Goal: Task Accomplishment & Management: Manage account settings

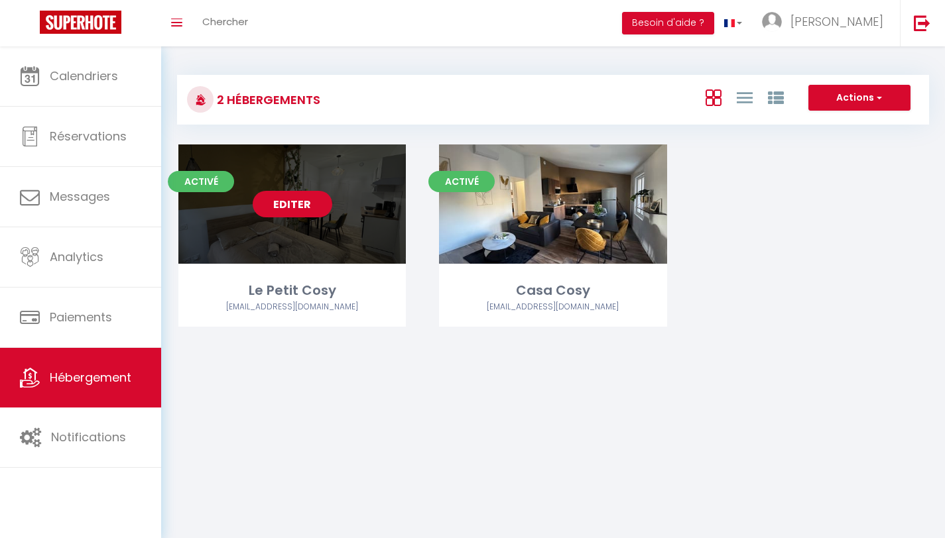
click at [286, 200] on link "Editer" at bounding box center [293, 204] width 80 height 27
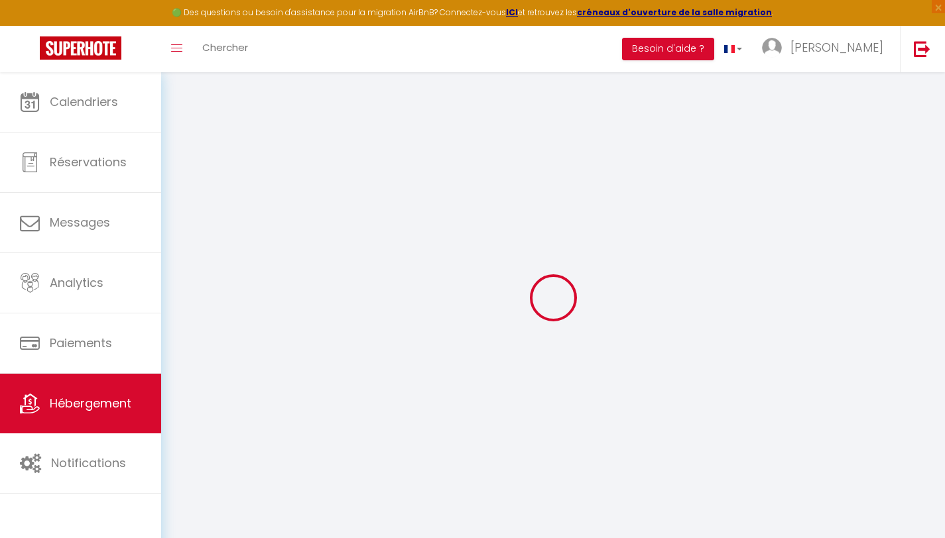
select select
checkbox input "false"
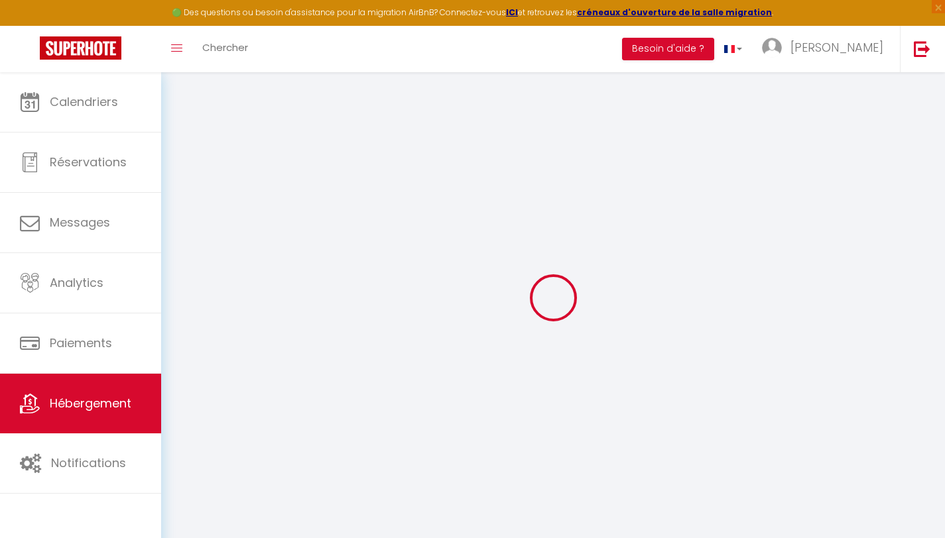
select select "17:00"
select select "23:45"
select select "10:00"
select select "30"
select select "120"
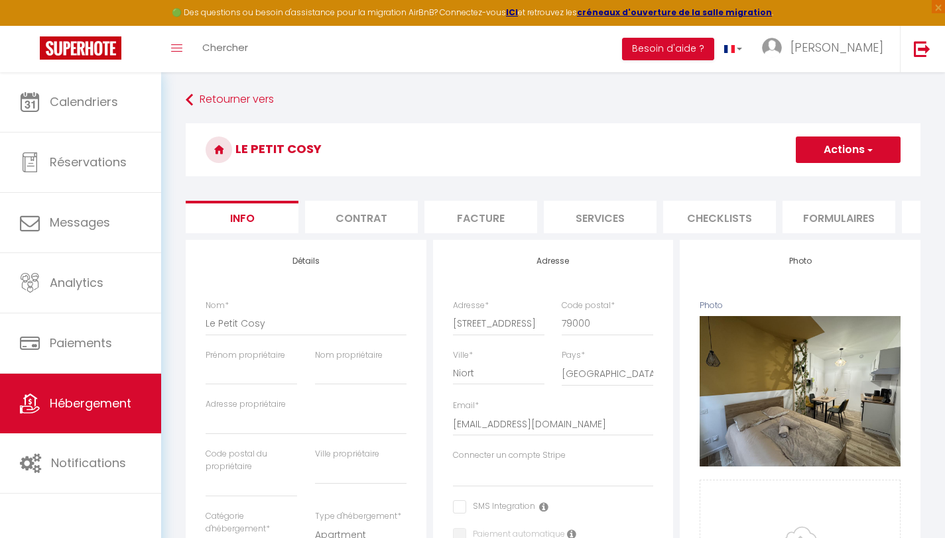
select select
checkbox input "false"
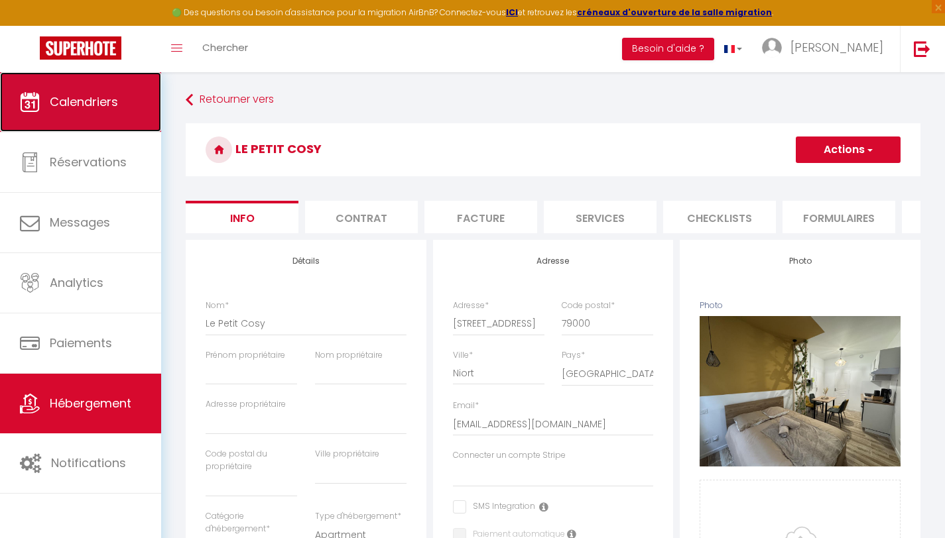
click at [103, 115] on link "Calendriers" at bounding box center [80, 102] width 161 height 60
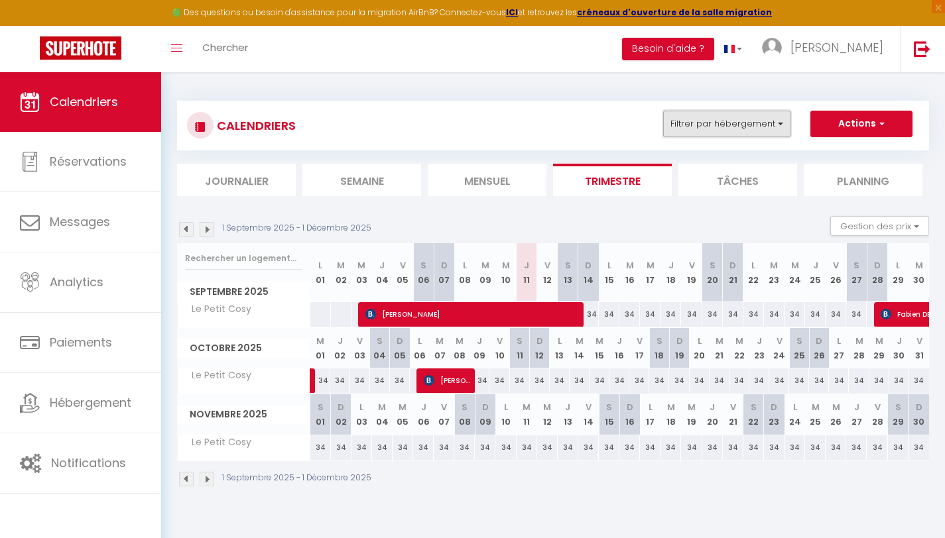
click at [762, 127] on button "Filtrer par hébergement" at bounding box center [726, 124] width 127 height 27
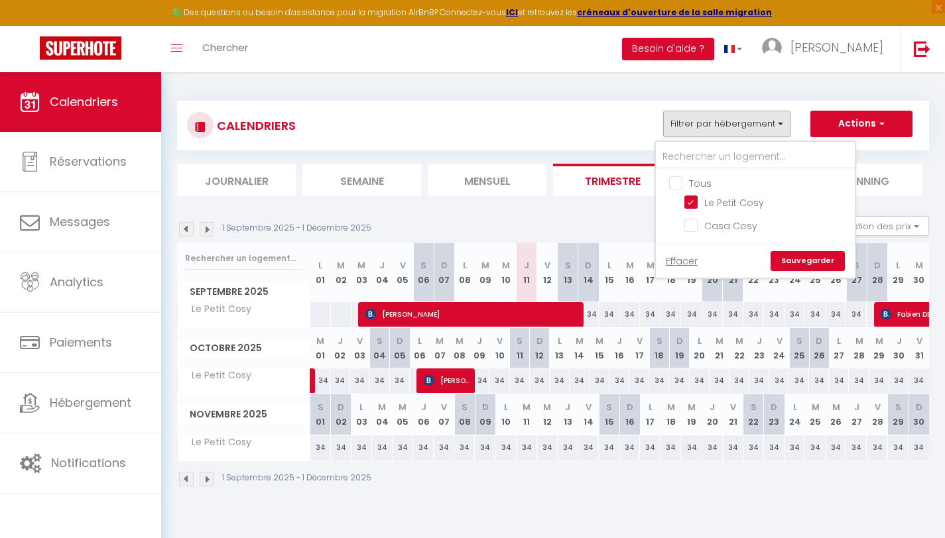
click at [707, 187] on input "Tous" at bounding box center [768, 182] width 199 height 13
checkbox input "true"
click at [569, 95] on div "CALENDRIERS Filtrer par hébergement Tous Le Petit Cosy Casa Cosy Effacer Sauveg…" at bounding box center [553, 294] width 752 height 412
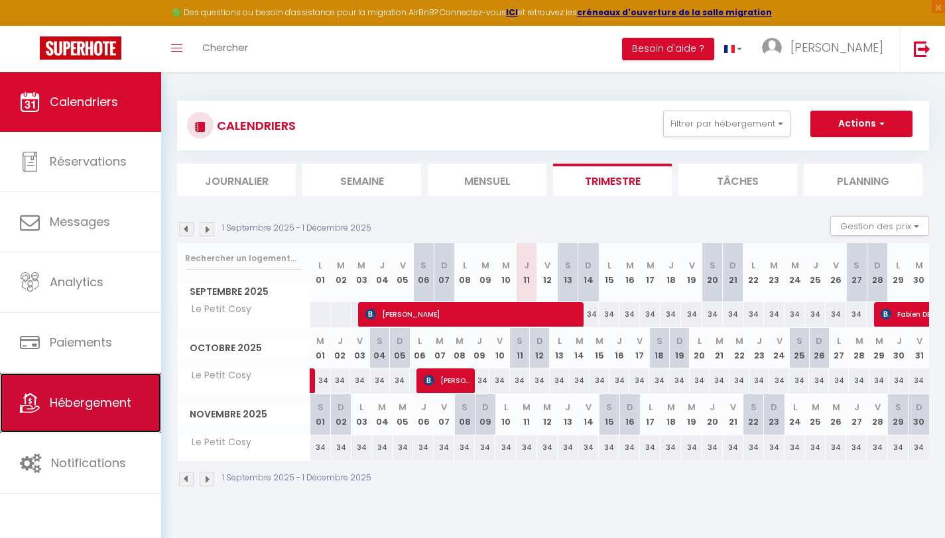
click at [72, 391] on link "Hébergement" at bounding box center [80, 403] width 161 height 60
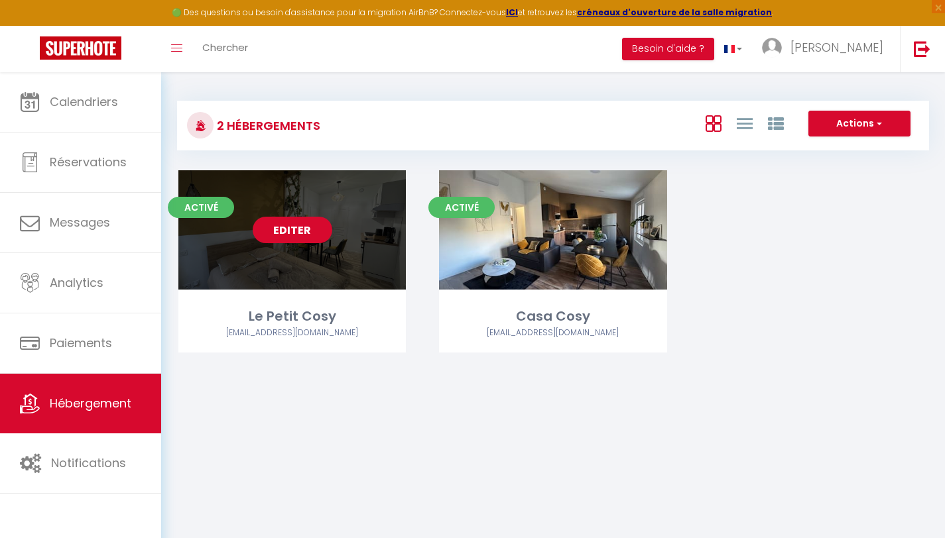
click at [305, 231] on link "Editer" at bounding box center [293, 230] width 80 height 27
select select "3"
select select "2"
select select "1"
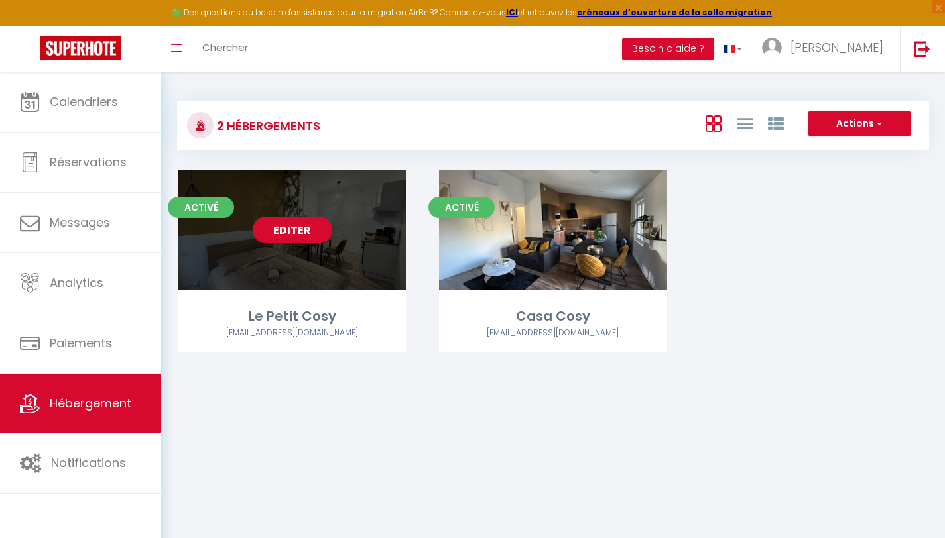
select select "28"
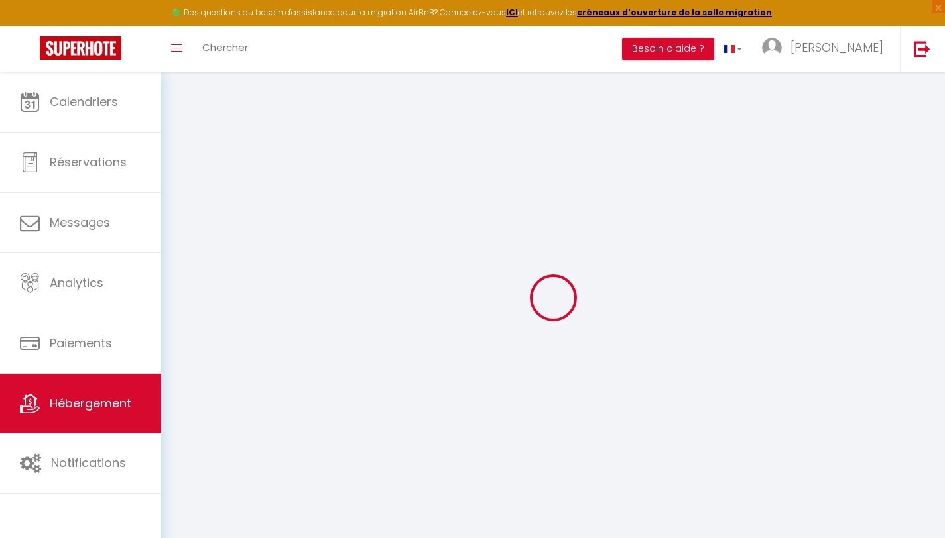
select select
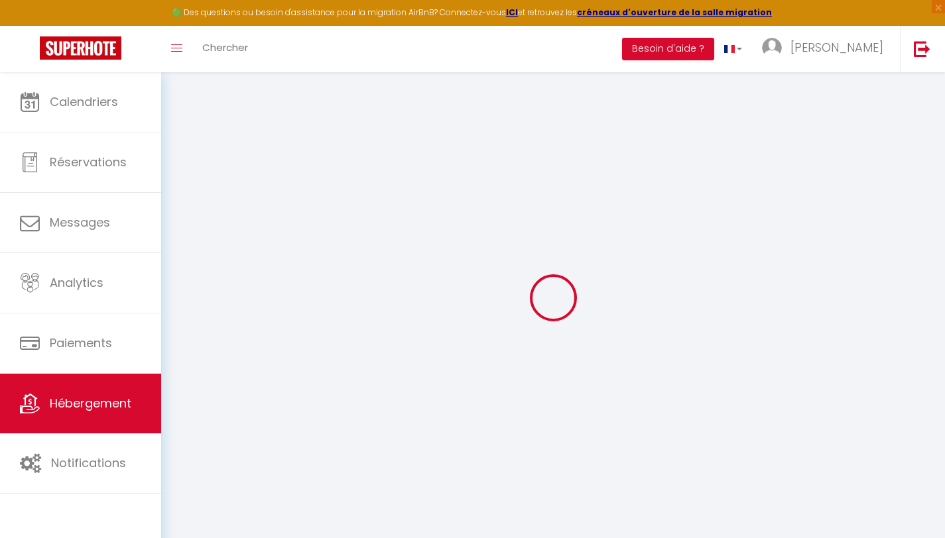
select select
checkbox input "false"
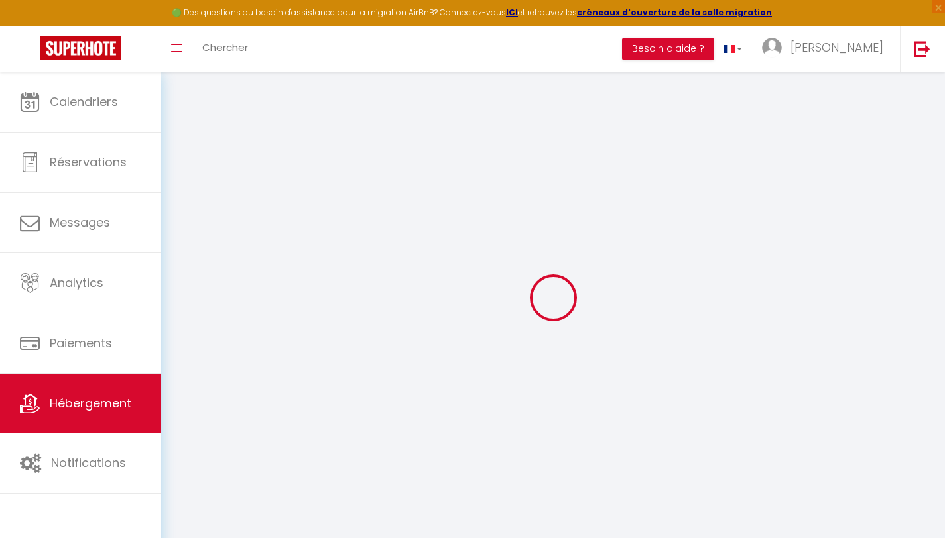
select select
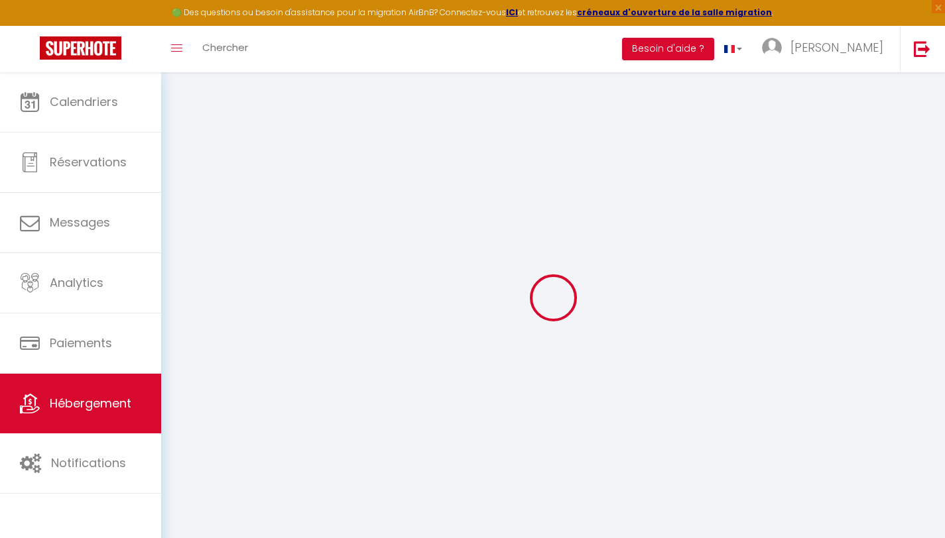
select select
checkbox input "false"
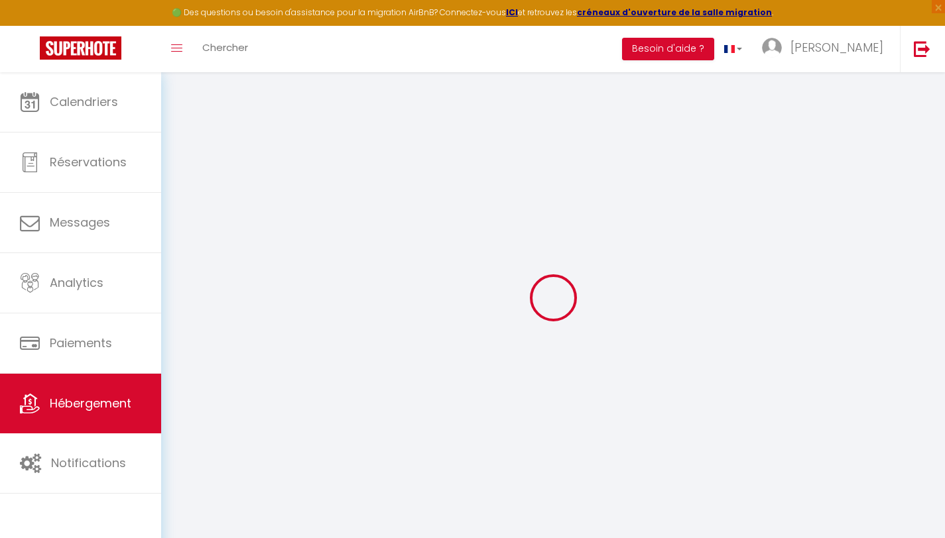
checkbox input "false"
select select
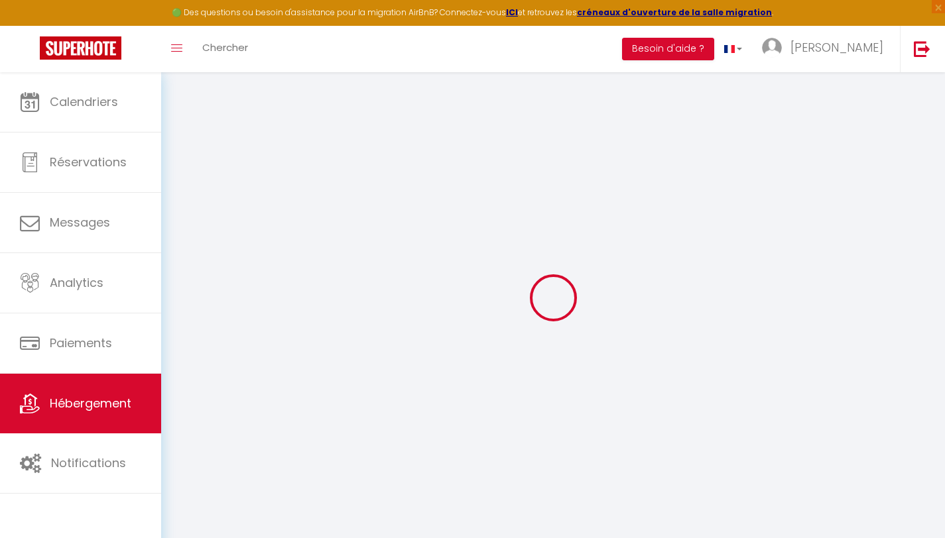
select select
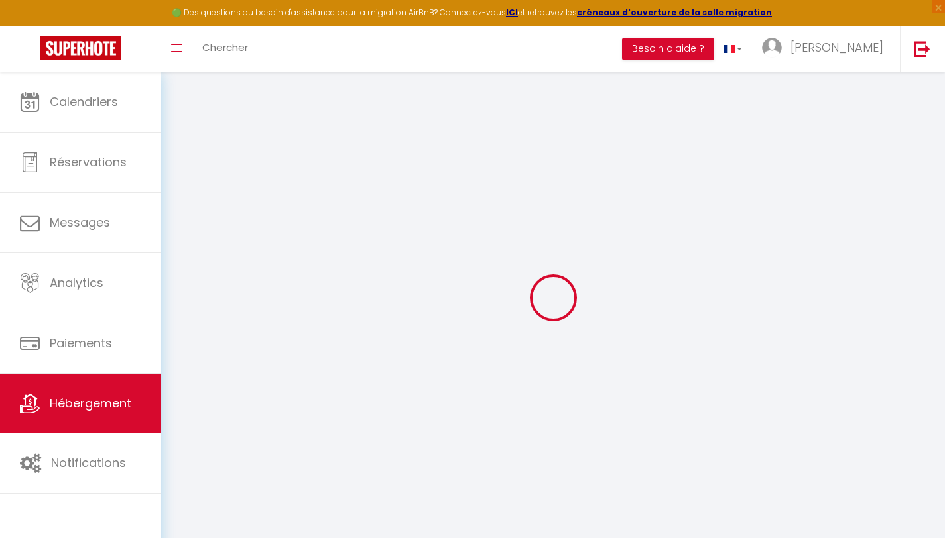
checkbox input "false"
select select
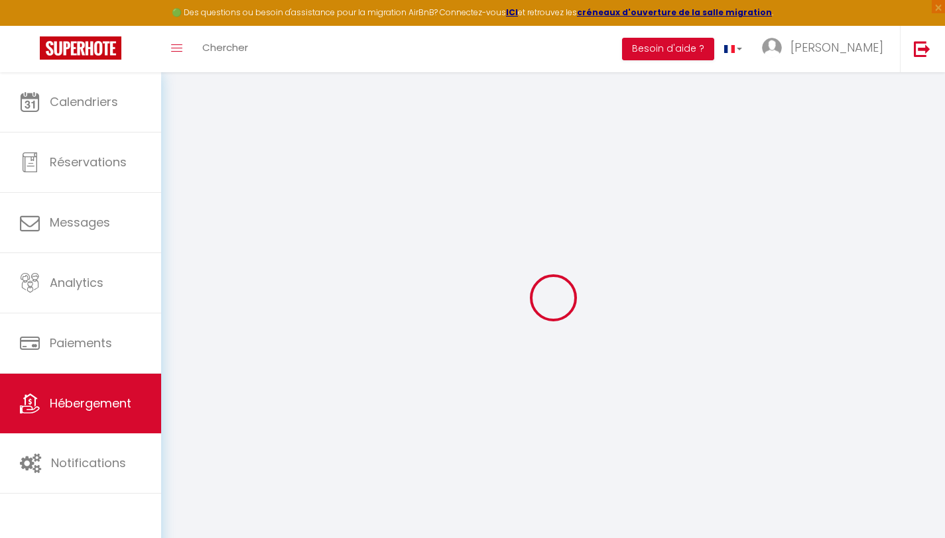
select select
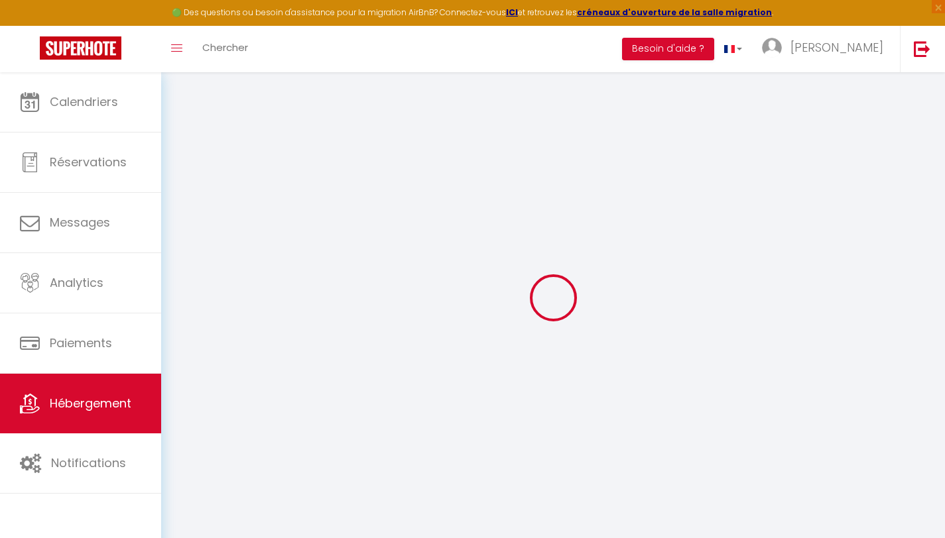
select select
checkbox input "false"
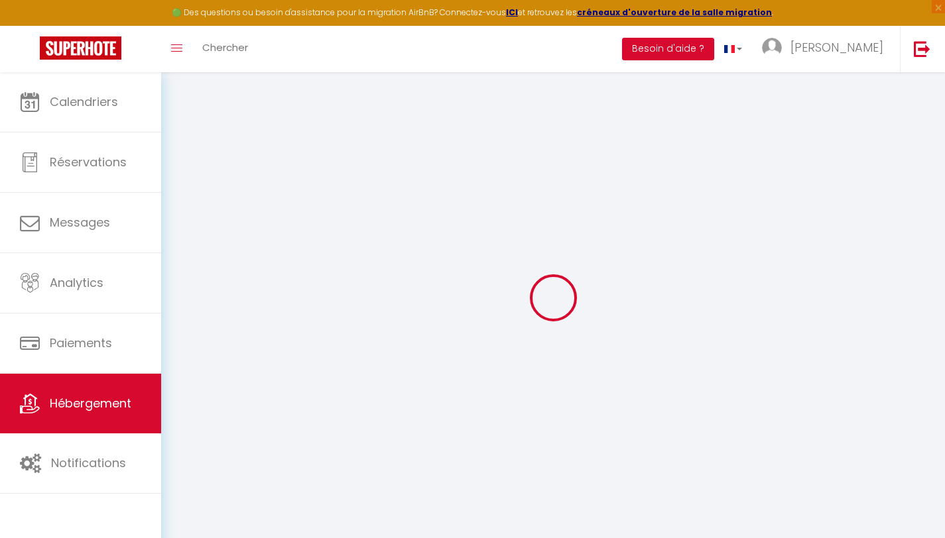
checkbox input "false"
select select
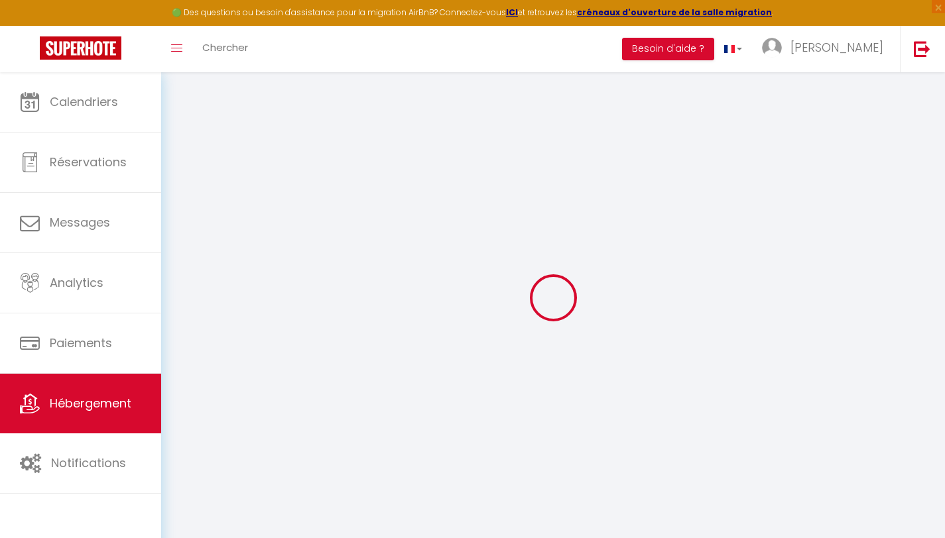
select select
checkbox input "false"
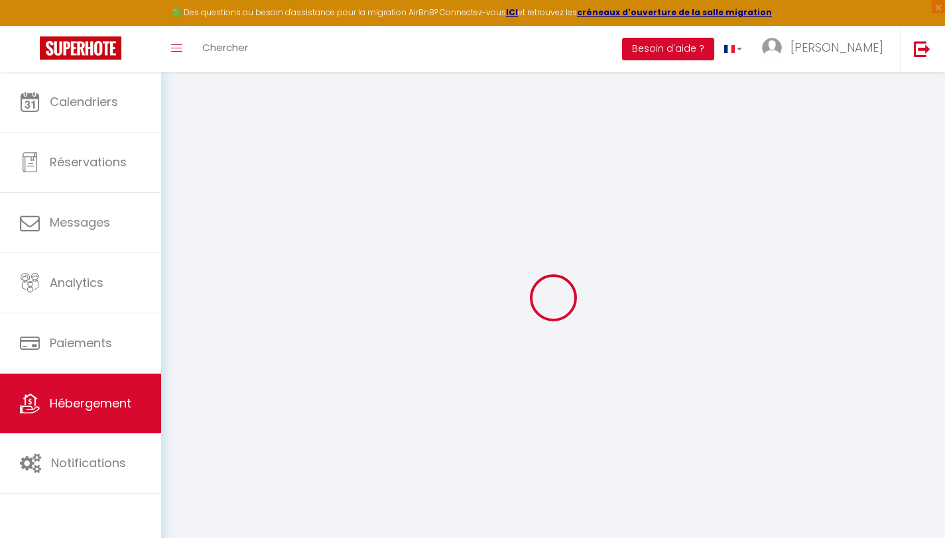
checkbox input "false"
select select
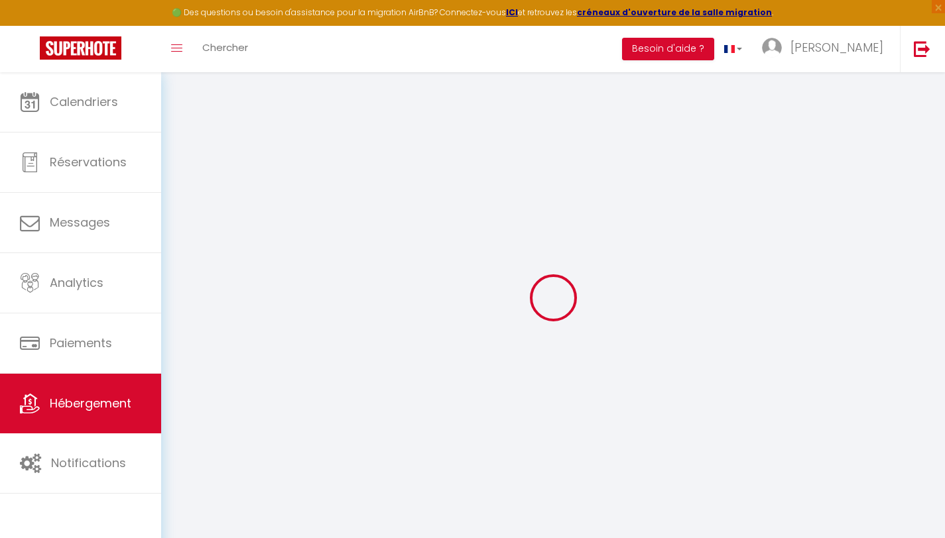
type input "Le Petit Cosy"
select select "2"
select select "0"
type input "34"
type input "29"
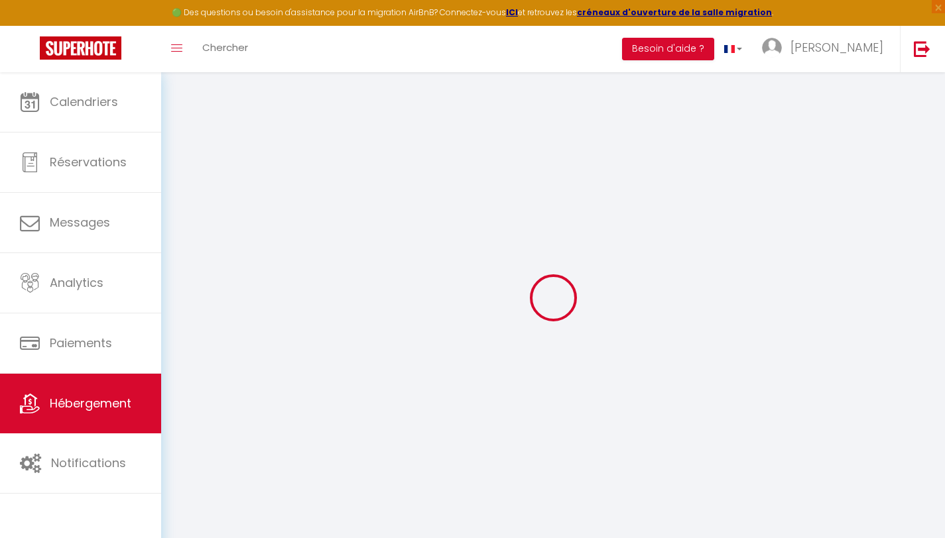
select select
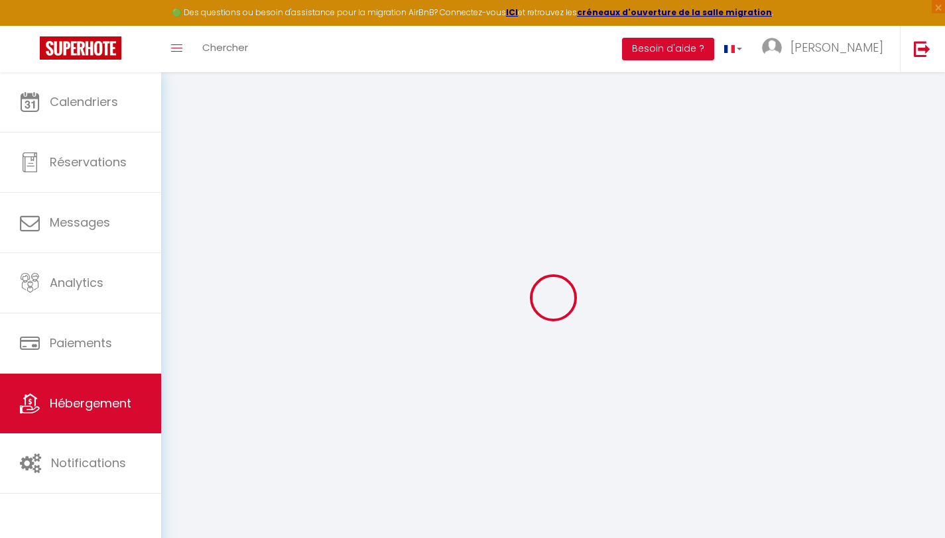
type input "[STREET_ADDRESS]"
type input "79000"
type input "Niort"
type input "[EMAIL_ADDRESS][DOMAIN_NAME]"
select select
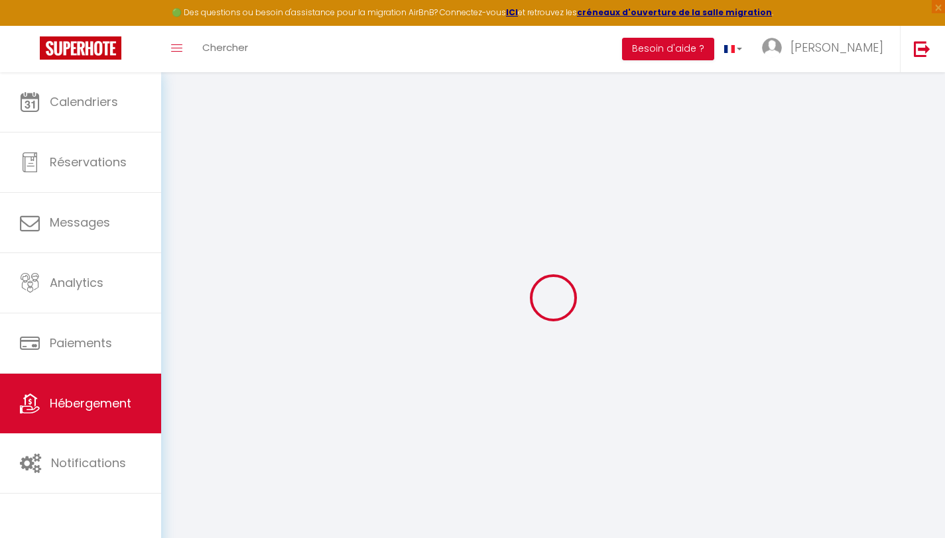
checkbox input "false"
select select
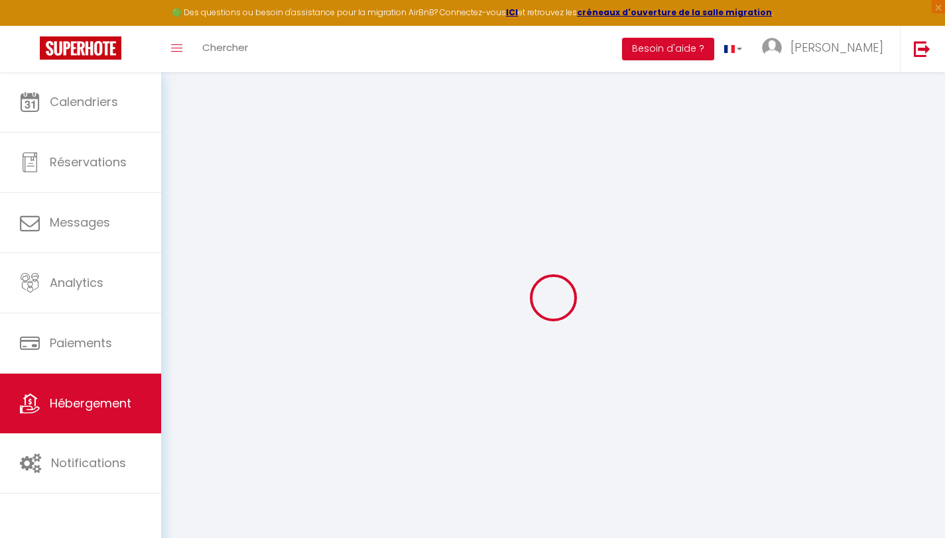
select select
type input "0"
select select
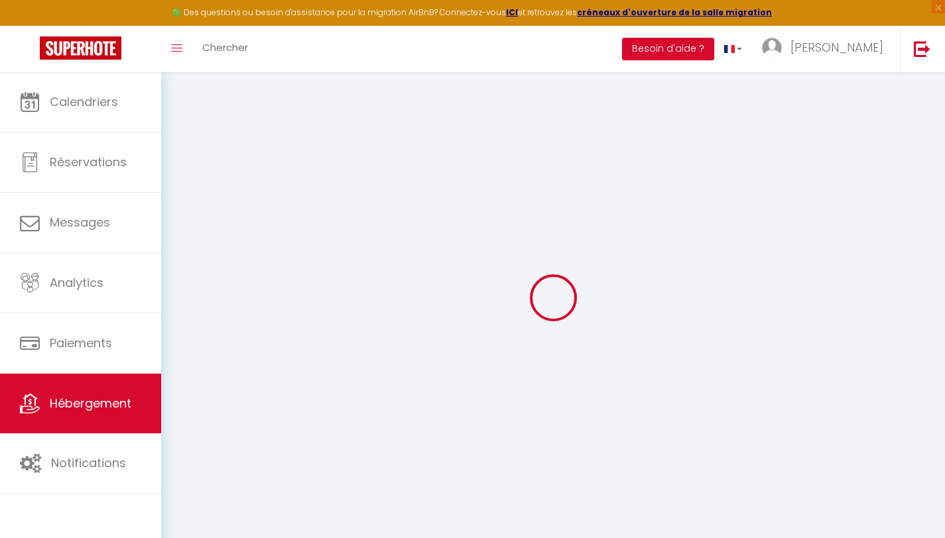
select select
checkbox input "false"
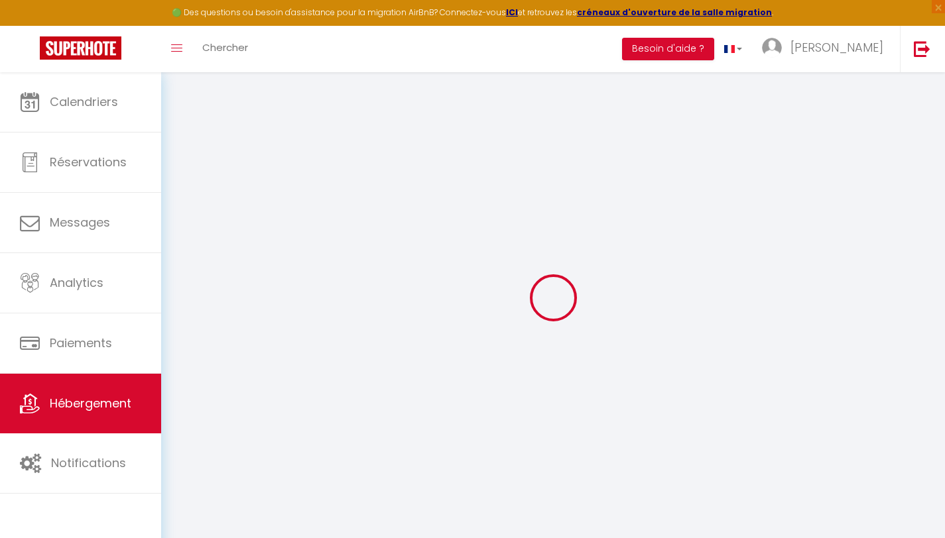
checkbox input "false"
select select
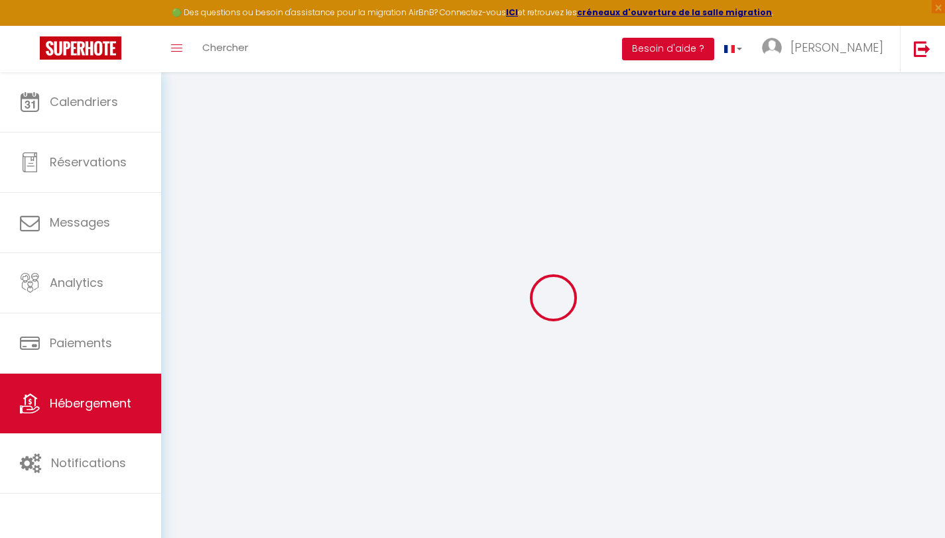
select select
checkbox input "false"
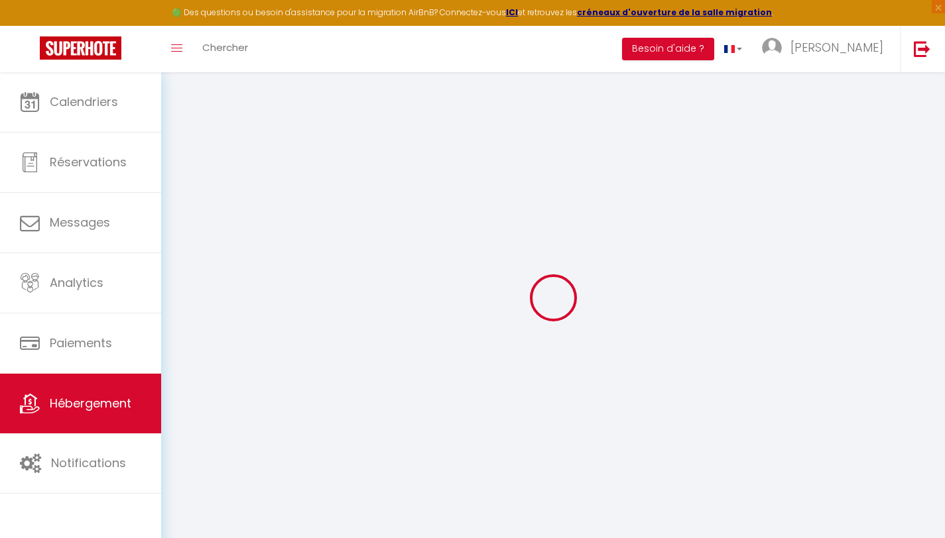
checkbox input "false"
select select
checkbox input "false"
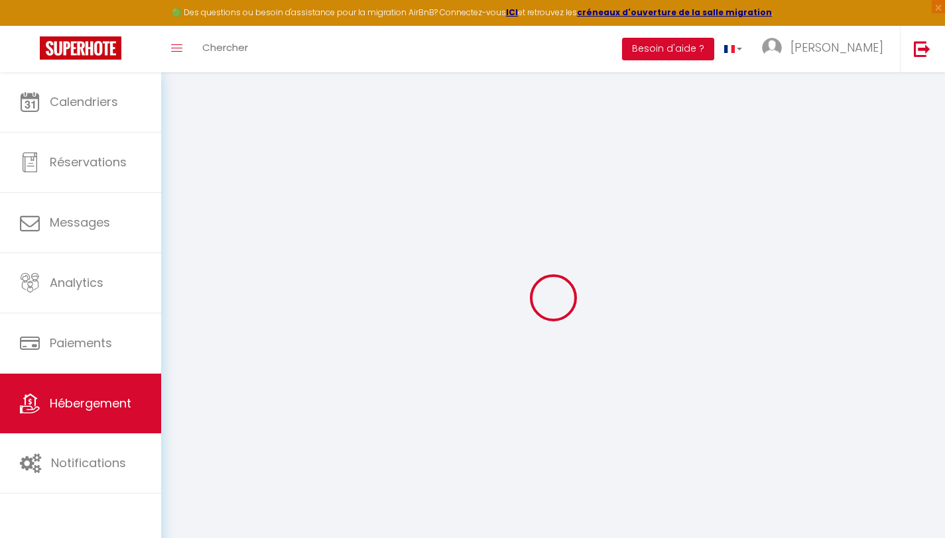
checkbox input "false"
select select
checkbox input "false"
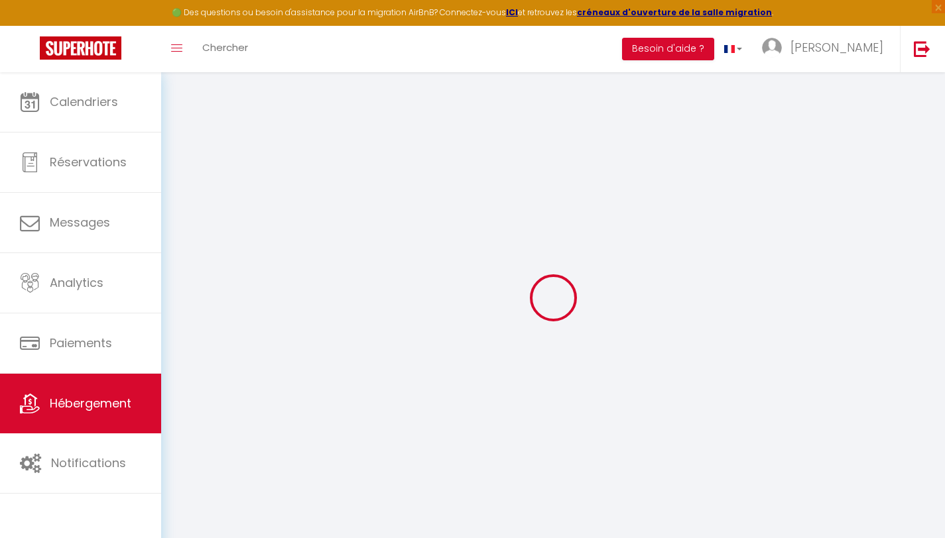
checkbox input "false"
select select
checkbox input "false"
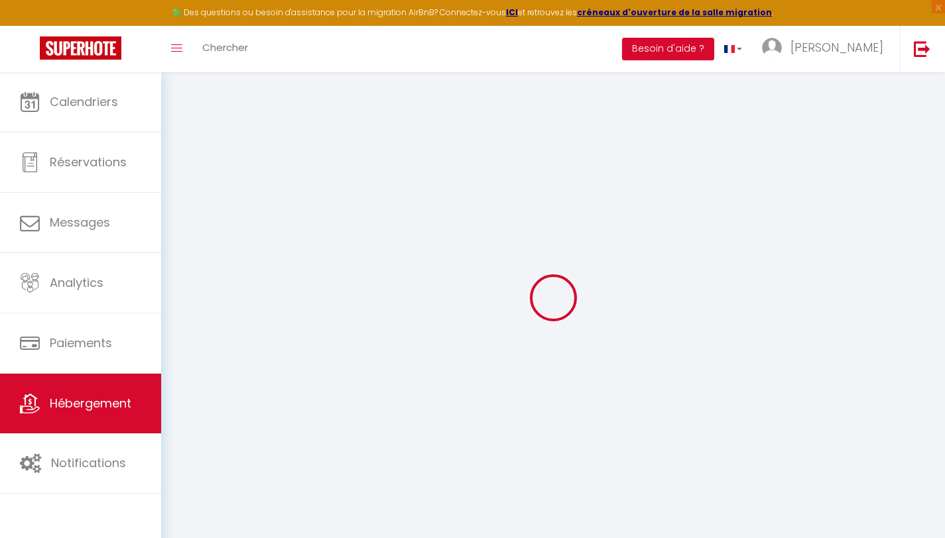
checkbox input "false"
select select "17:00"
select select "23:45"
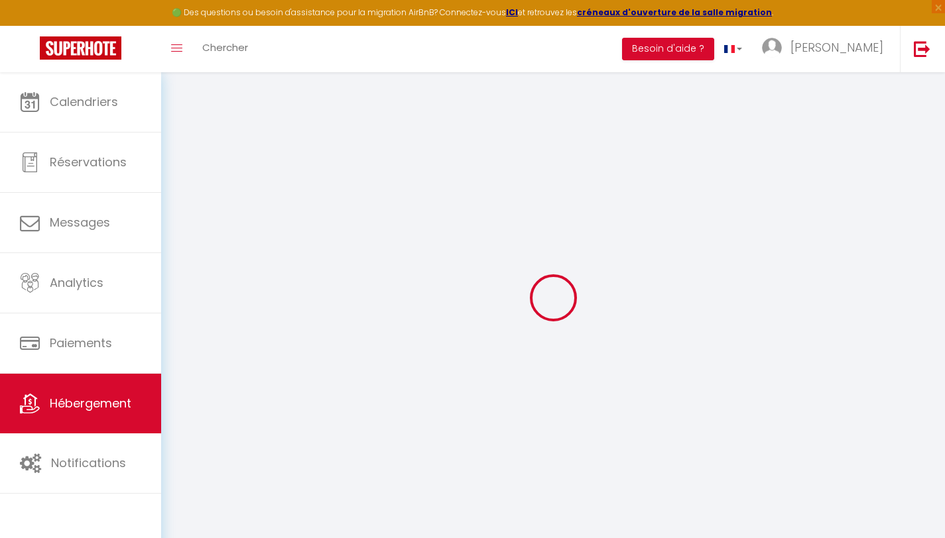
select select "10:00"
select select "30"
select select "120"
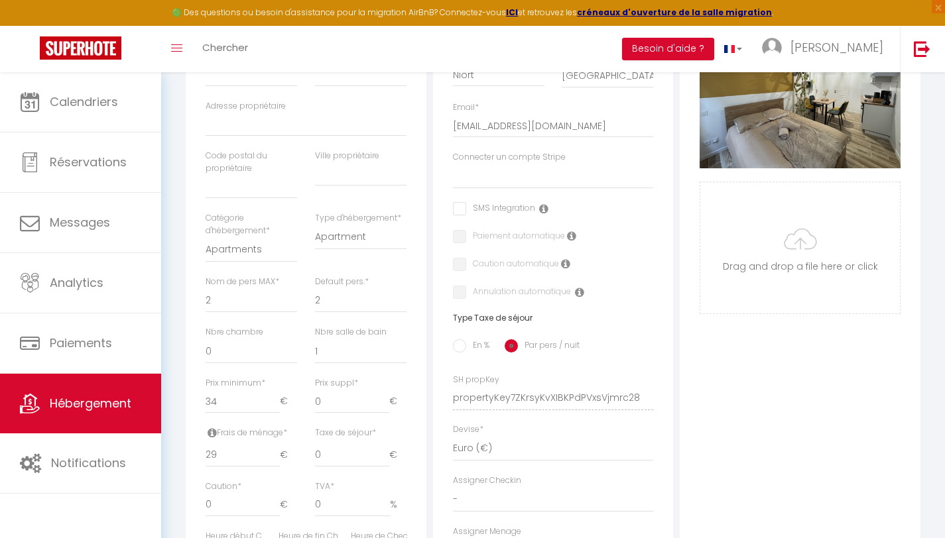
scroll to position [308, 0]
